Goal: Task Accomplishment & Management: Use online tool/utility

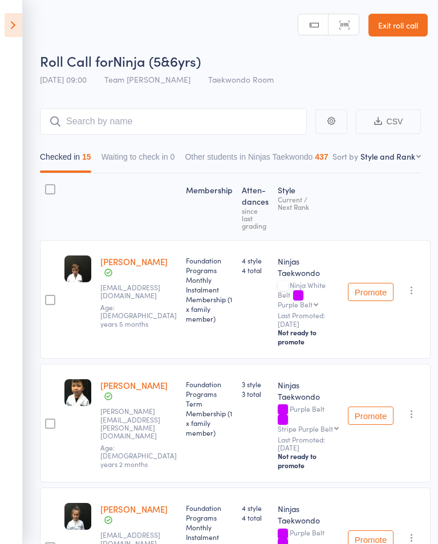
click at [18, 32] on icon at bounding box center [14, 25] width 18 height 24
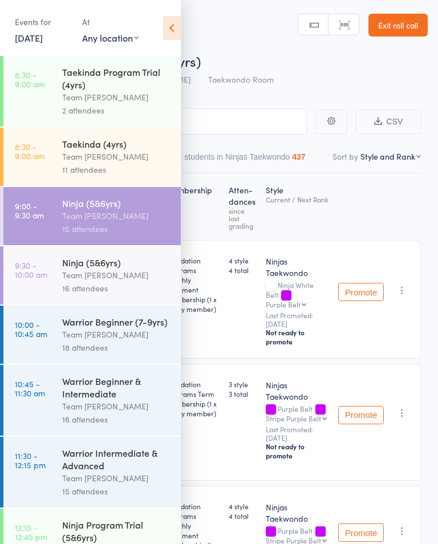
click at [15, 38] on link "[DATE]" at bounding box center [29, 37] width 28 height 13
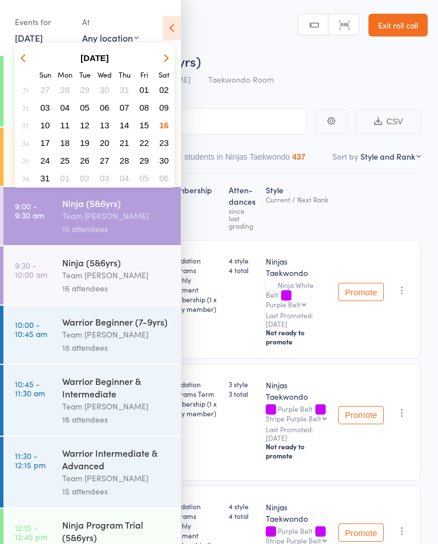
click at [209, 62] on div "Roll Call for Ninja (5&6yrs)" at bounding box center [234, 60] width 388 height 19
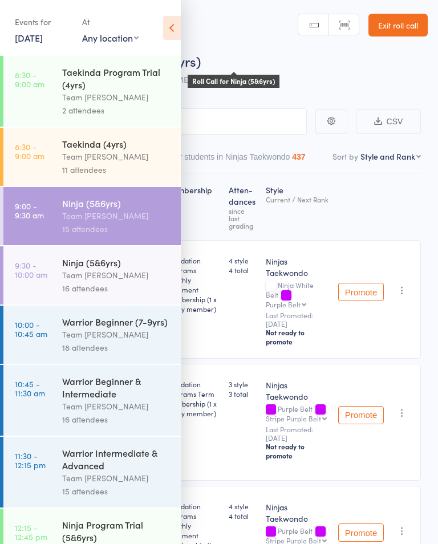
click at [50, 354] on link "10:00 - 10:45 am Warrior Beginner (7-9yrs) Team [PERSON_NAME] 18 attendees" at bounding box center [91, 335] width 177 height 58
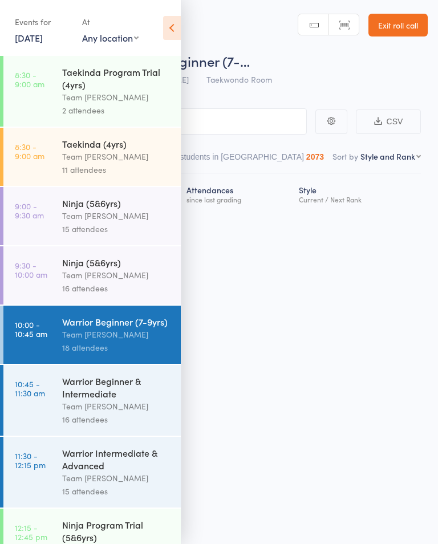
click at [171, 21] on icon at bounding box center [172, 28] width 18 height 24
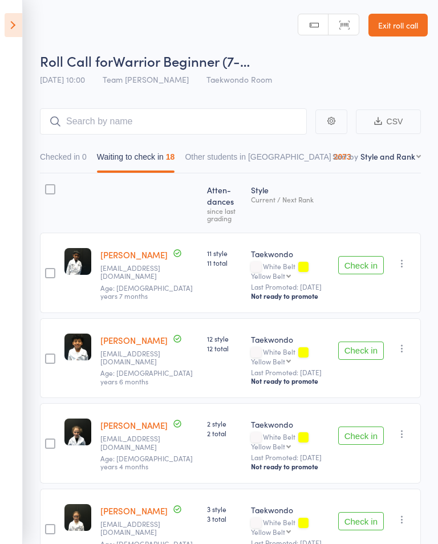
click at [358, 274] on button "Check in" at bounding box center [361, 265] width 46 height 18
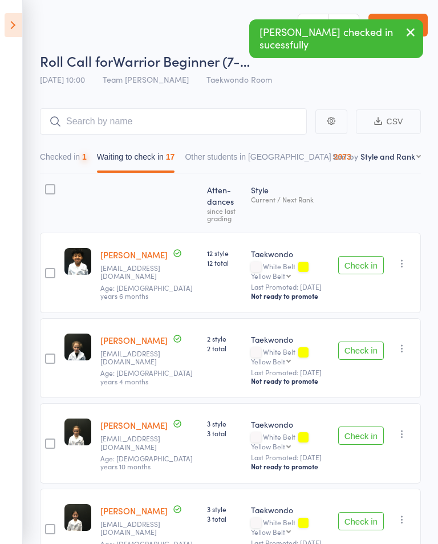
click at [366, 274] on button "Check in" at bounding box center [361, 265] width 46 height 18
click at [363, 274] on button "Check in" at bounding box center [361, 265] width 46 height 18
click at [360, 274] on button "Check in" at bounding box center [361, 265] width 46 height 18
click at [366, 274] on button "Check in" at bounding box center [361, 265] width 46 height 18
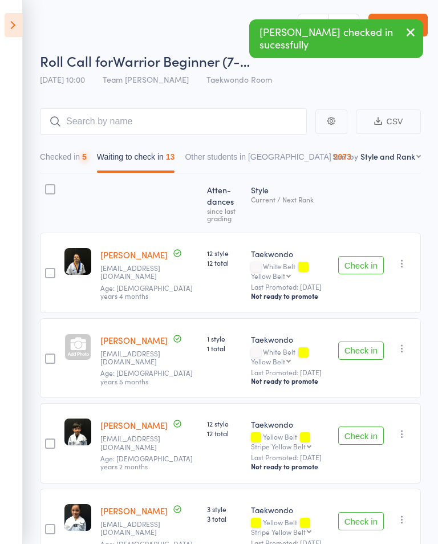
click at [366, 274] on button "Check in" at bounding box center [361, 265] width 46 height 18
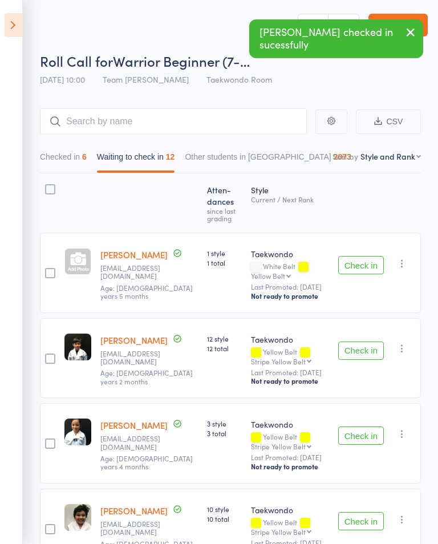
click at [361, 274] on button "Check in" at bounding box center [361, 265] width 46 height 18
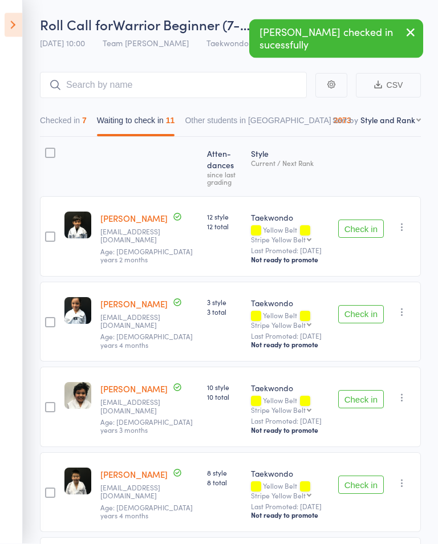
scroll to position [35, 0]
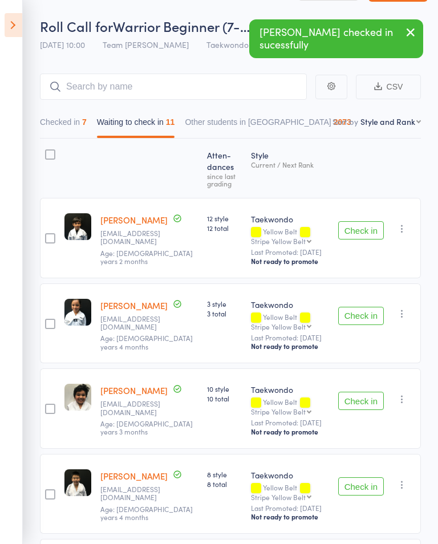
click at [363, 325] on button "Check in" at bounding box center [361, 316] width 46 height 18
click at [364, 325] on button "Check in" at bounding box center [361, 316] width 46 height 18
click at [367, 325] on button "Check in" at bounding box center [361, 316] width 46 height 18
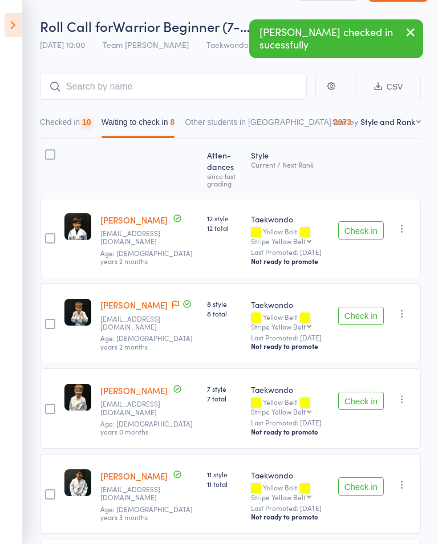
click at [359, 325] on button "Check in" at bounding box center [361, 316] width 46 height 18
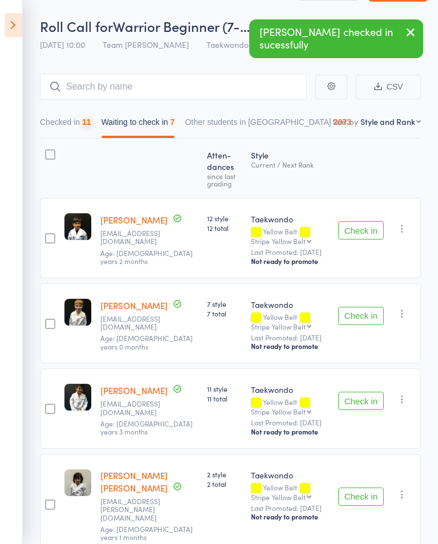
click at [364, 325] on button "Check in" at bounding box center [361, 316] width 46 height 18
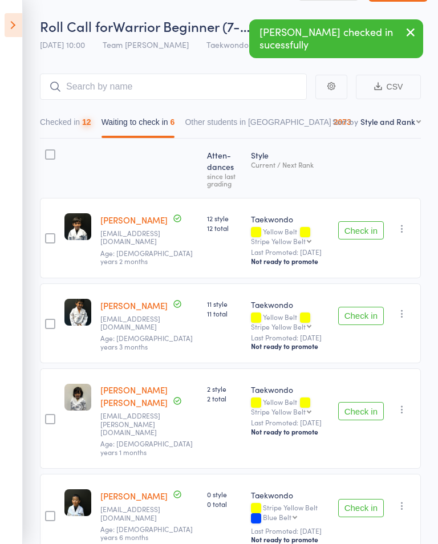
click at [364, 325] on button "Check in" at bounding box center [361, 316] width 46 height 18
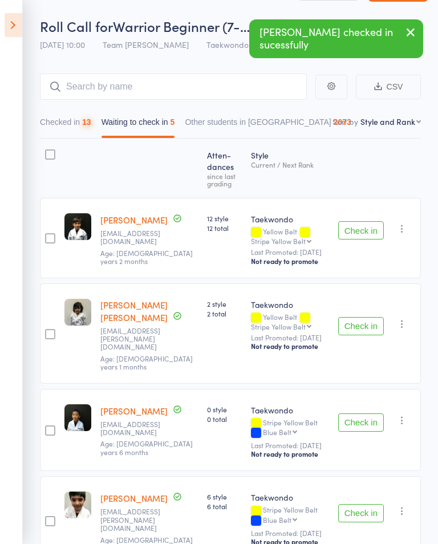
click at [363, 330] on button "Check in" at bounding box center [361, 326] width 46 height 18
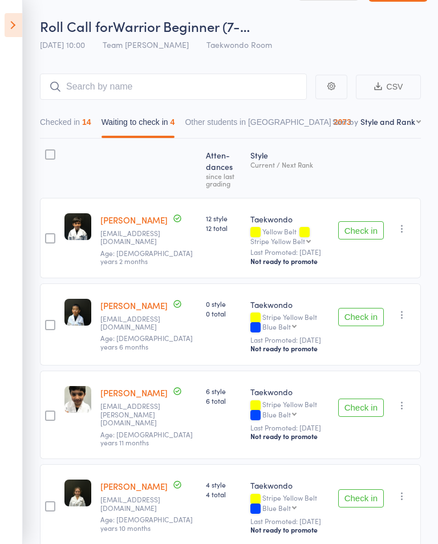
click at [361, 492] on button "Check in" at bounding box center [361, 498] width 46 height 18
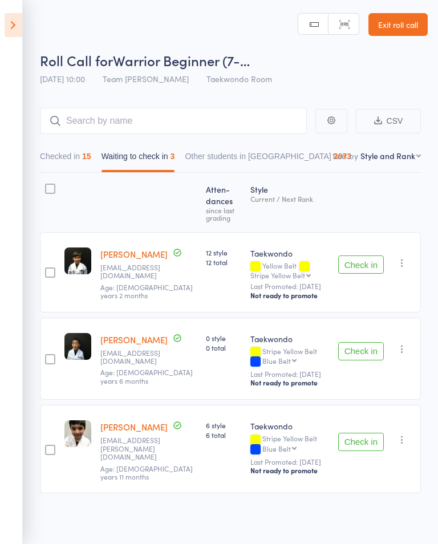
scroll to position [0, 0]
